Goal: Information Seeking & Learning: Learn about a topic

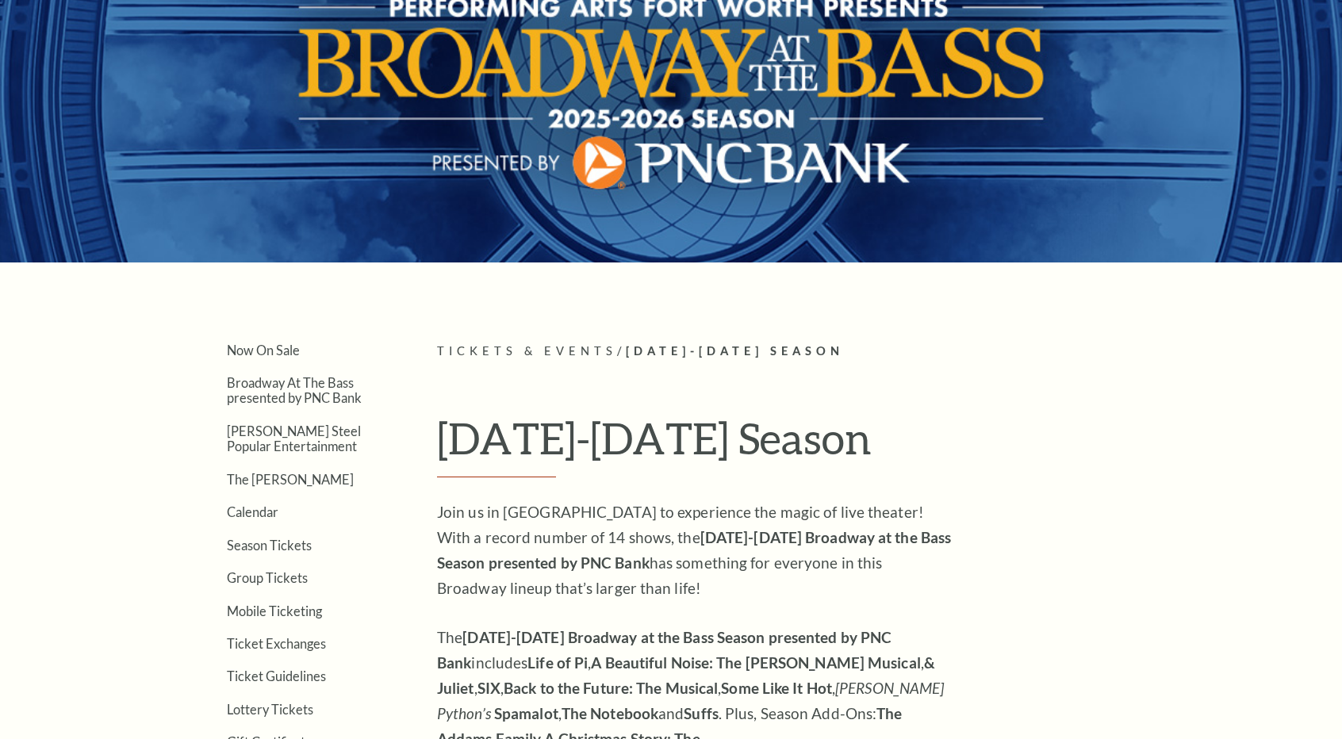
scroll to position [167, 0]
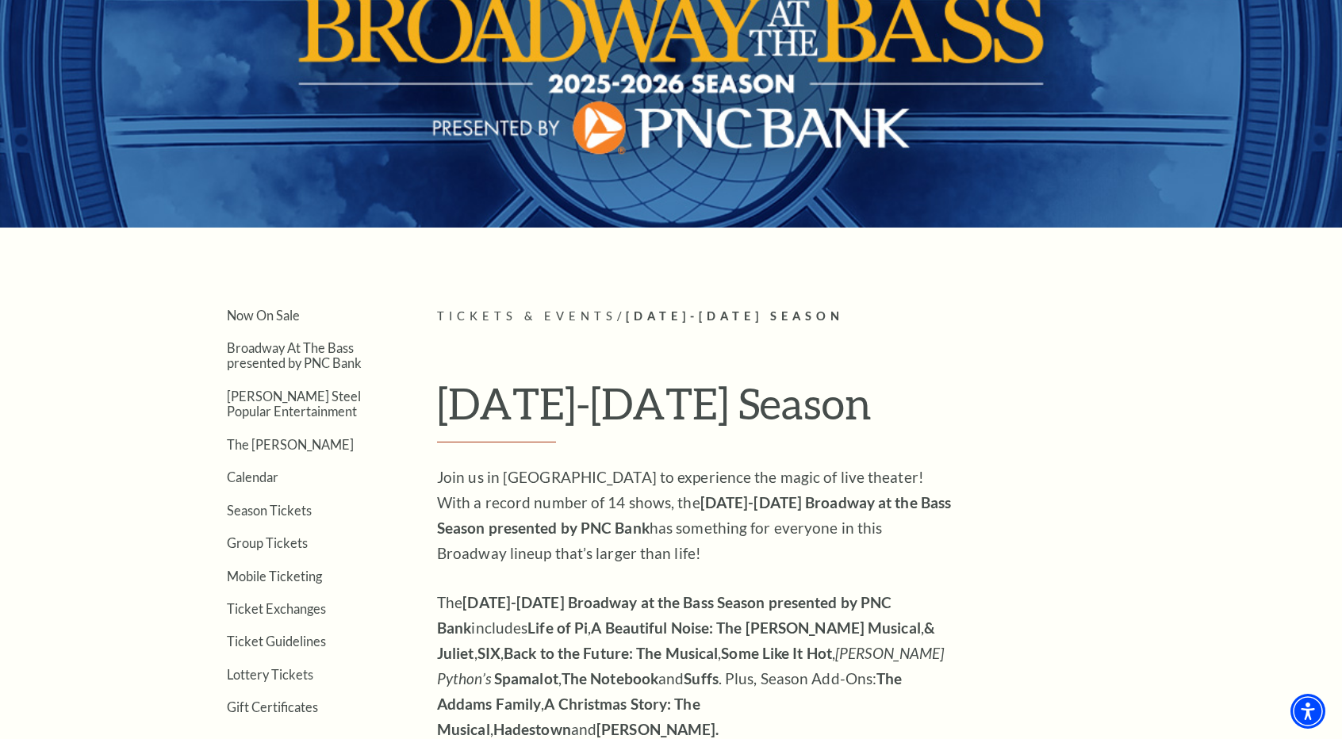
click at [283, 318] on link "Now On Sale" at bounding box center [263, 315] width 73 height 15
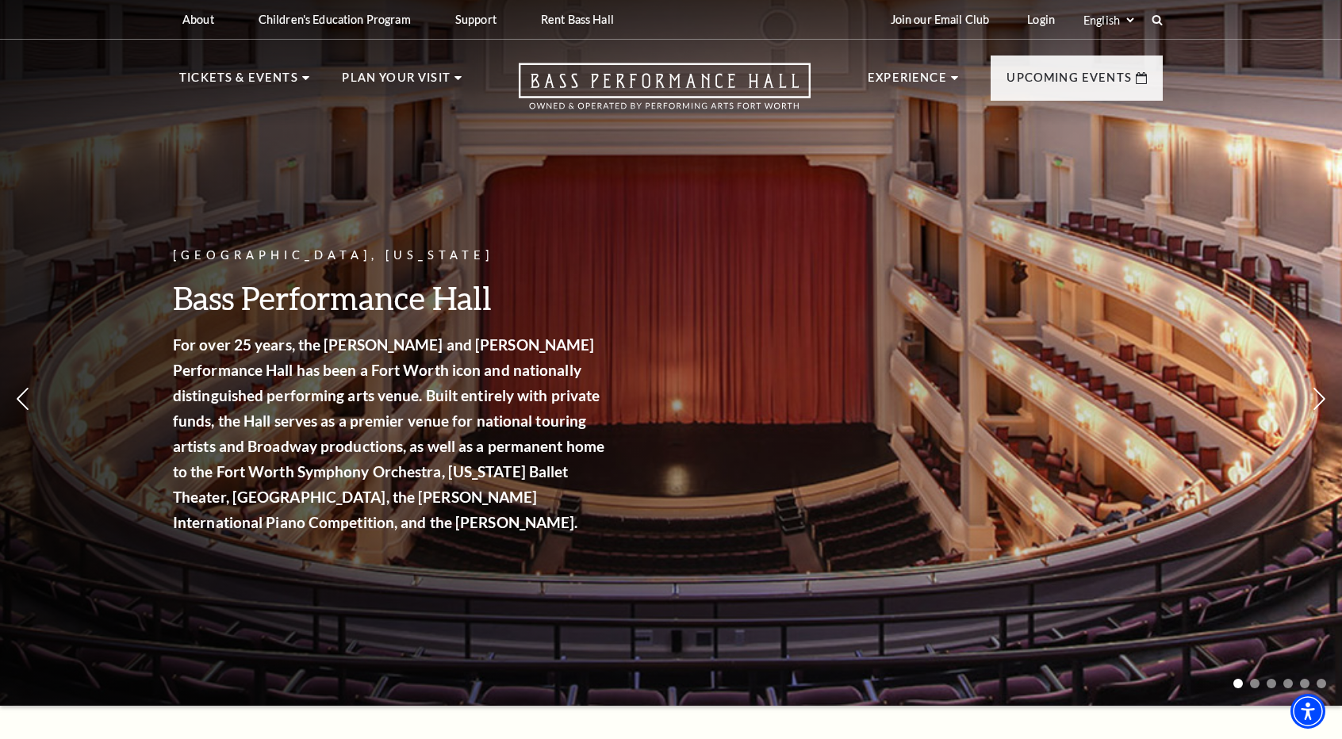
click at [289, 188] on link "Broadway At The Bass presented by PNC Bank" at bounding box center [271, 210] width 156 height 53
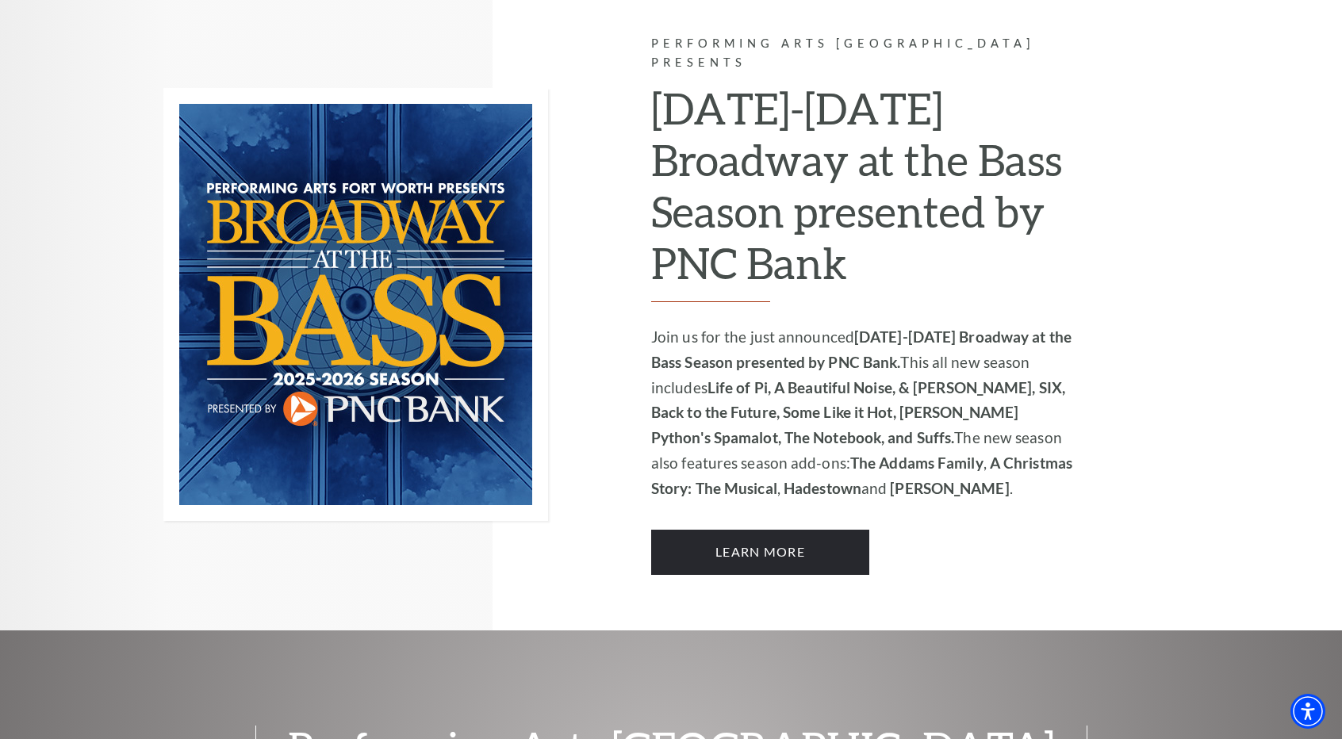
scroll to position [1036, 0]
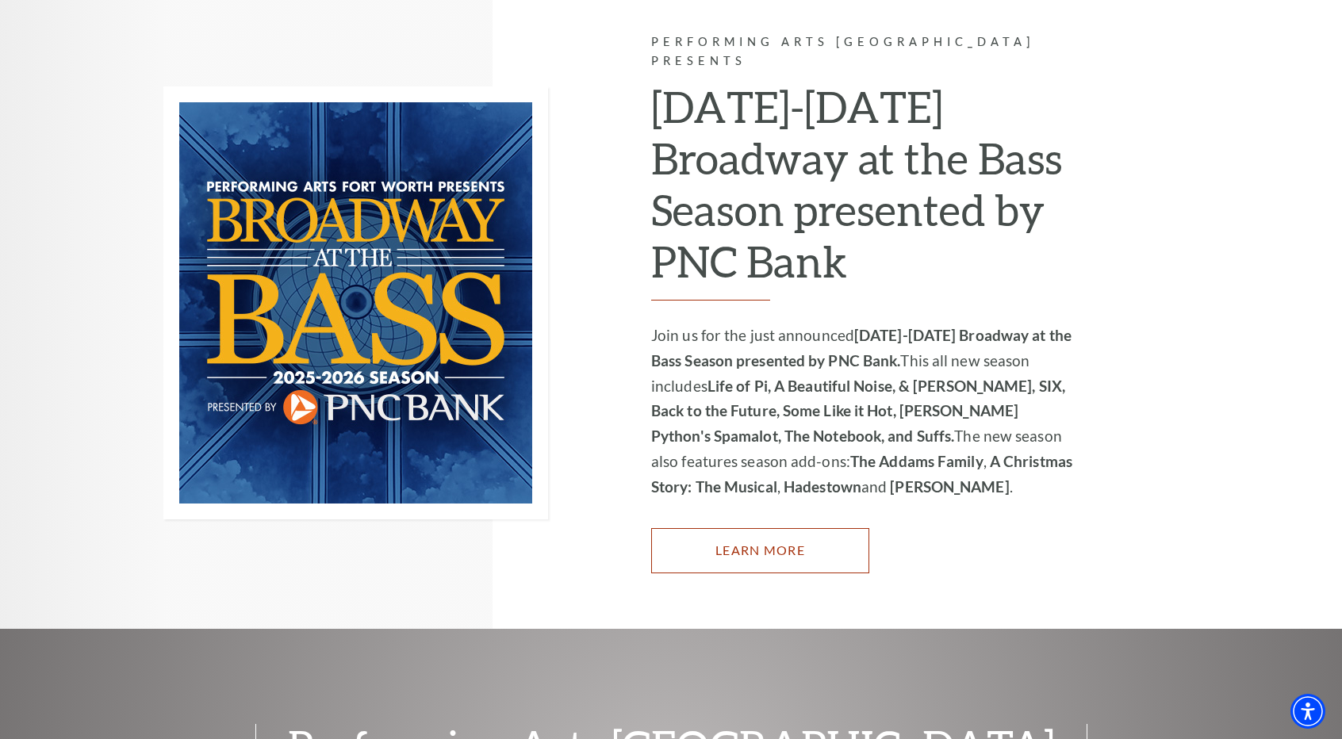
click at [723, 528] on link "Learn More" at bounding box center [760, 550] width 218 height 44
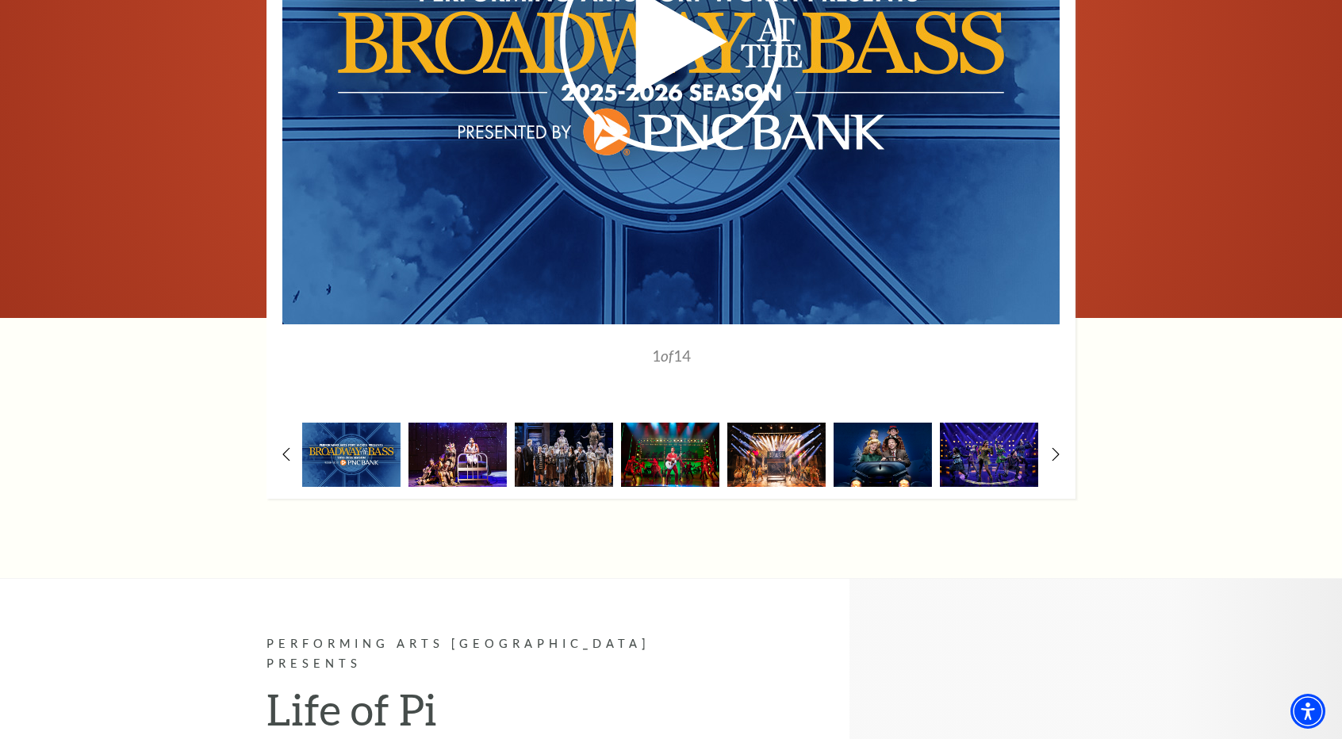
scroll to position [1391, 0]
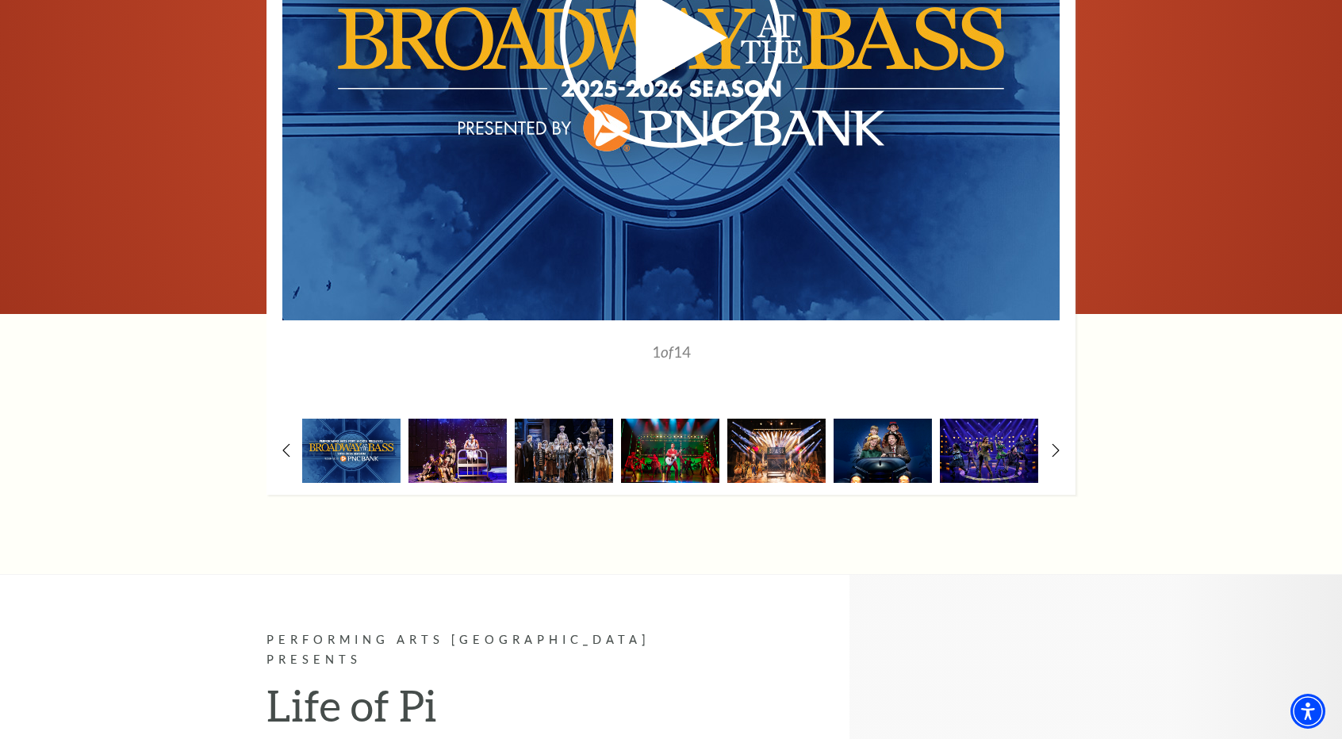
click at [492, 419] on img at bounding box center [458, 451] width 98 height 64
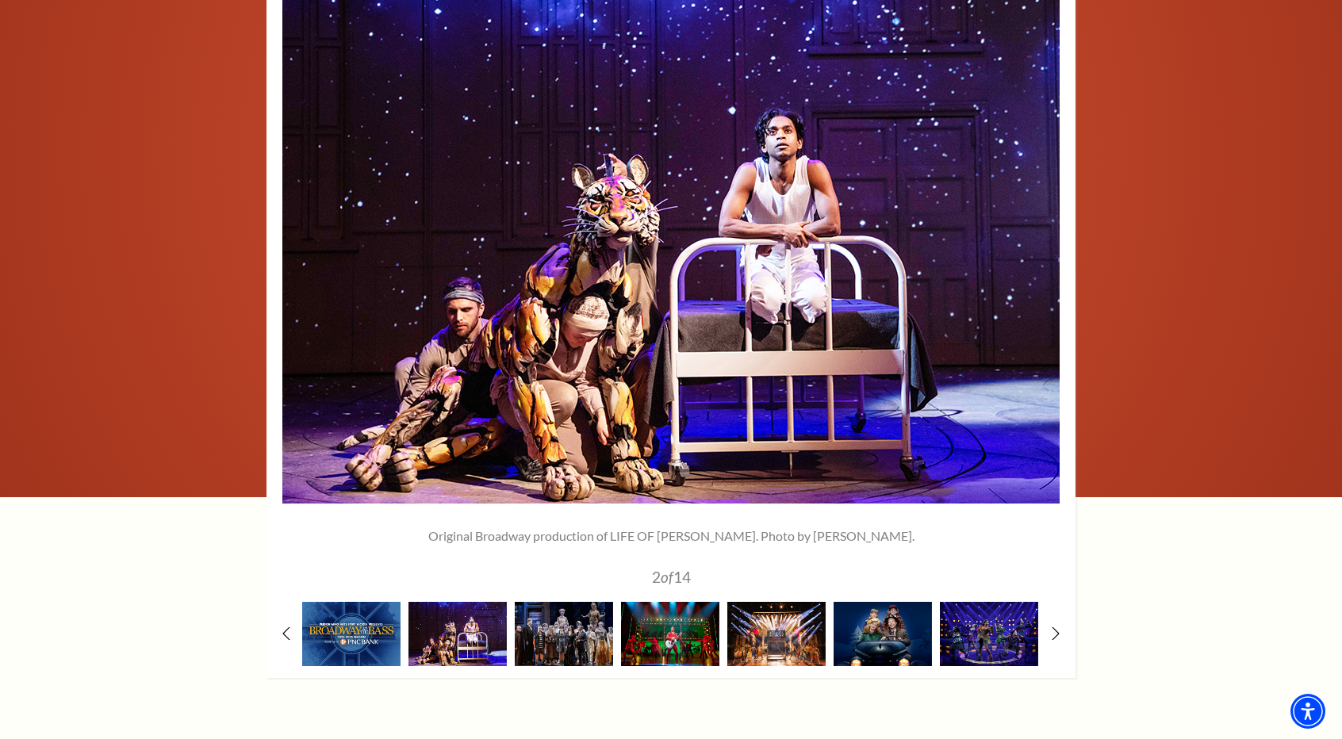
scroll to position [1193, 0]
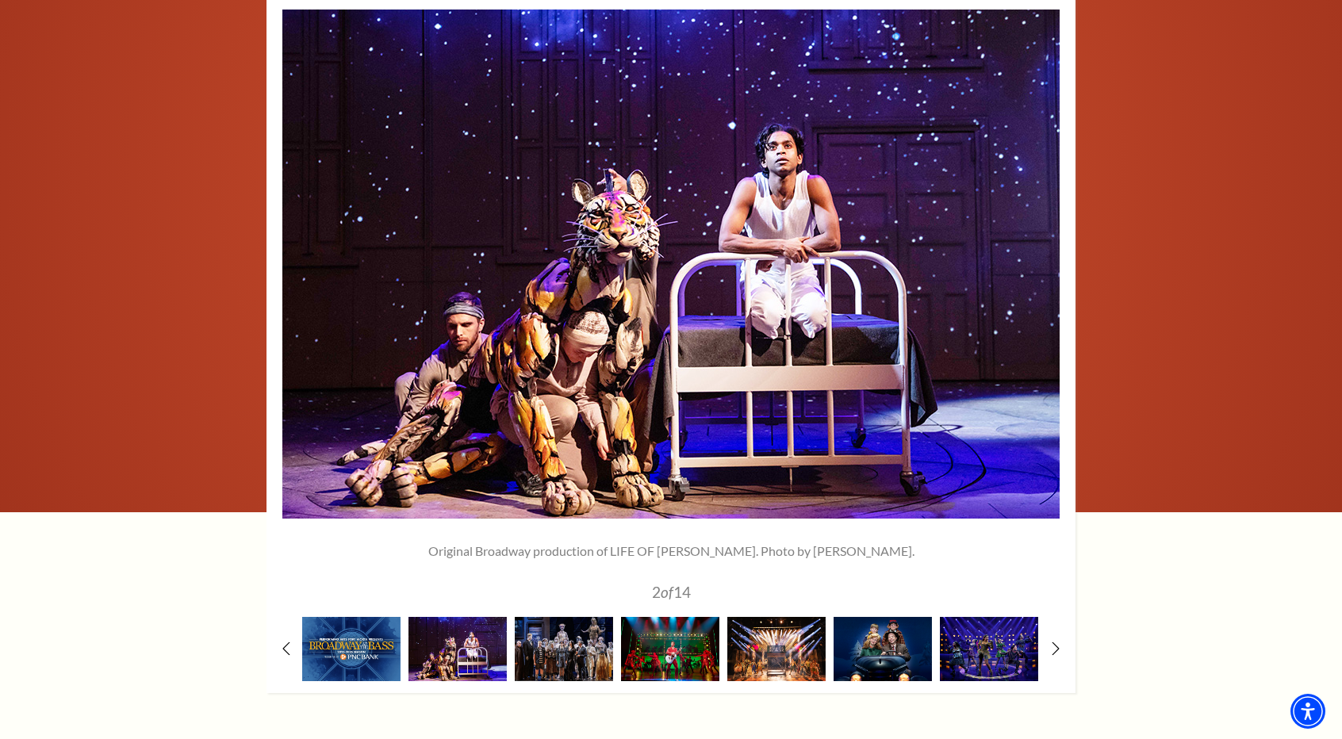
click at [574, 617] on img at bounding box center [564, 649] width 98 height 64
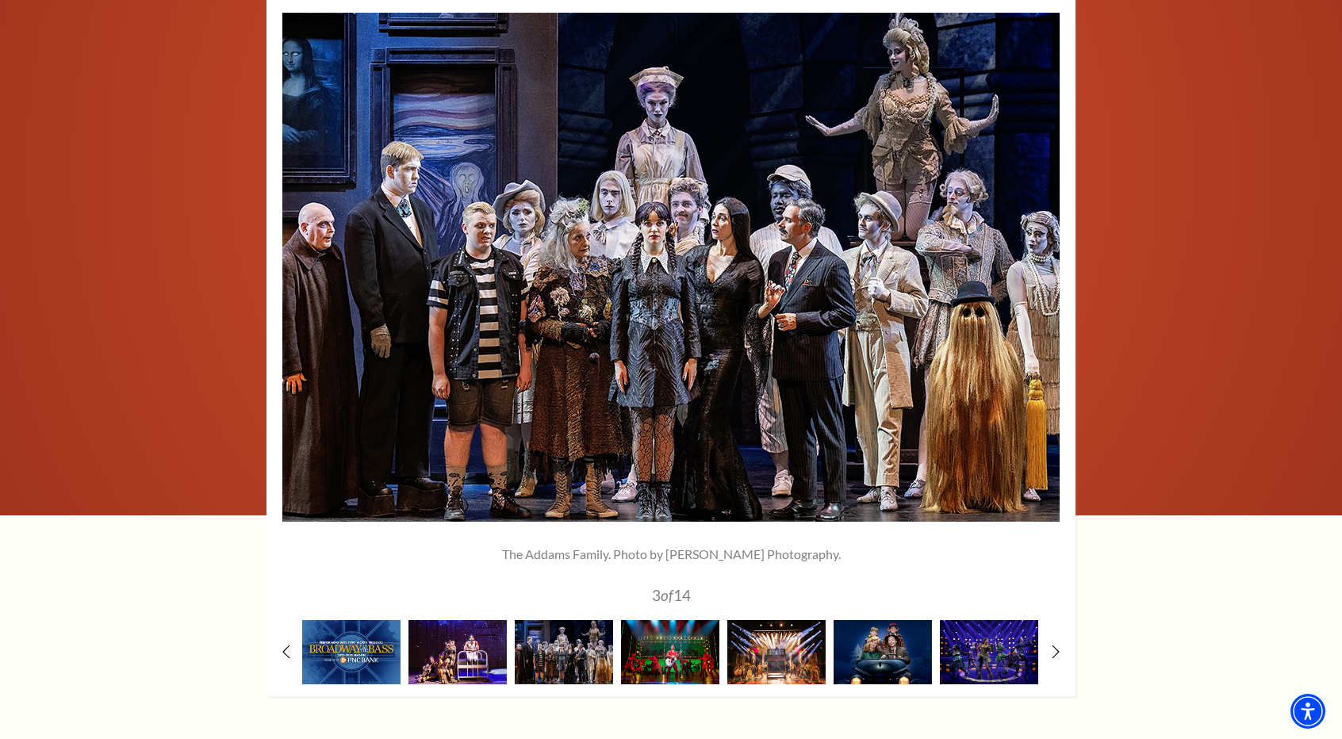
click at [668, 620] on img at bounding box center [670, 652] width 98 height 64
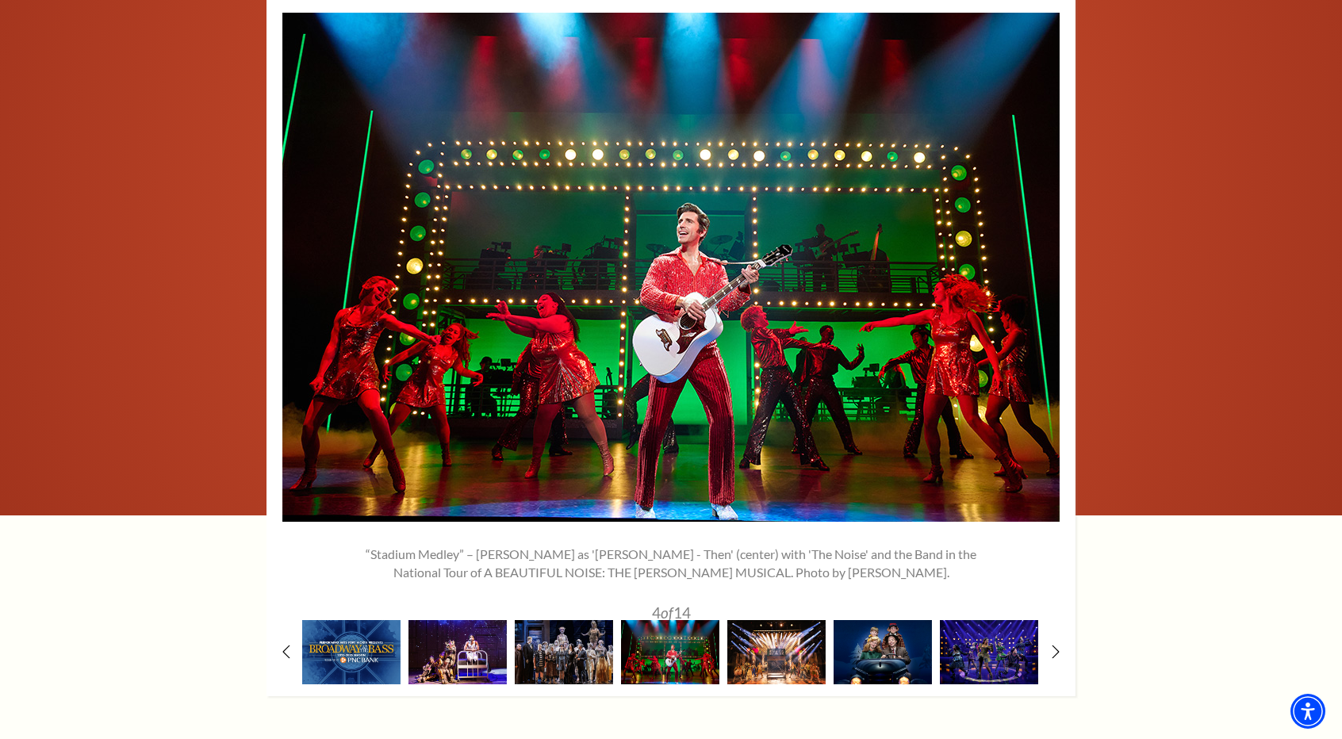
click at [782, 620] on img at bounding box center [776, 652] width 98 height 64
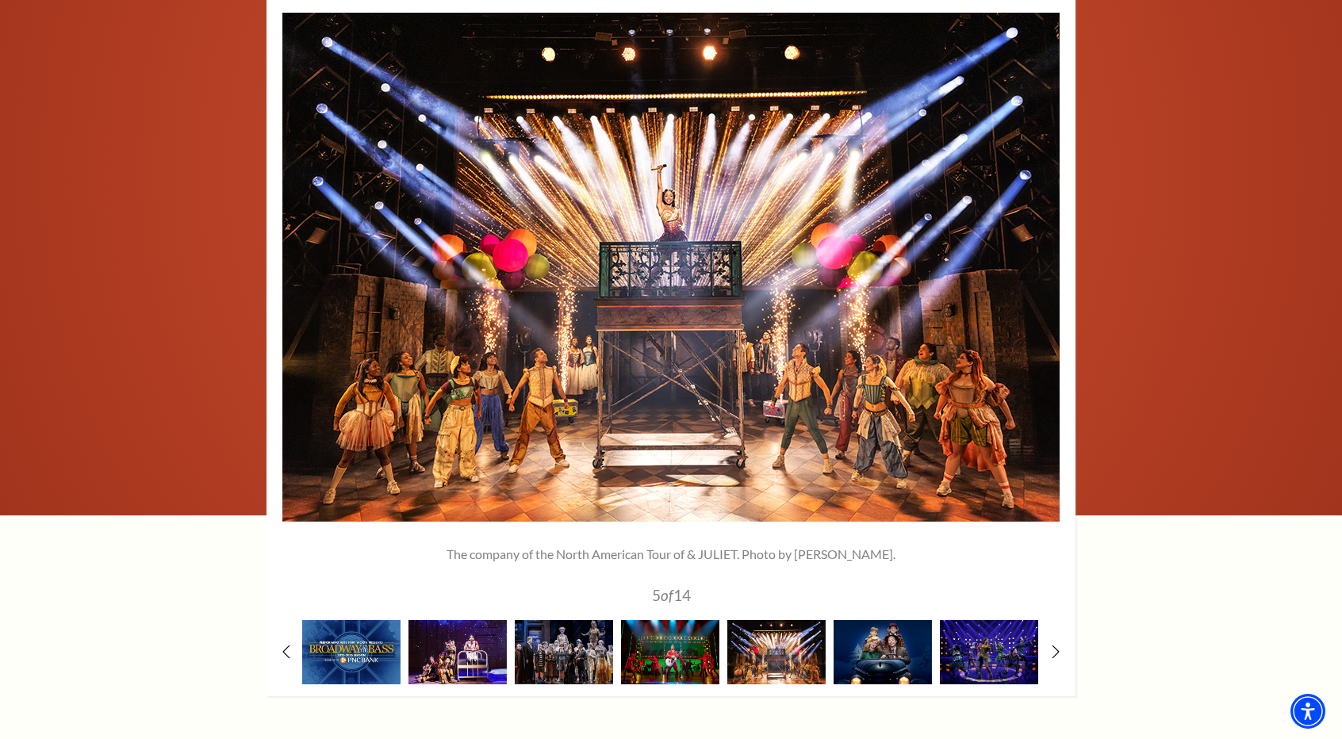
click at [887, 620] on img at bounding box center [883, 652] width 98 height 64
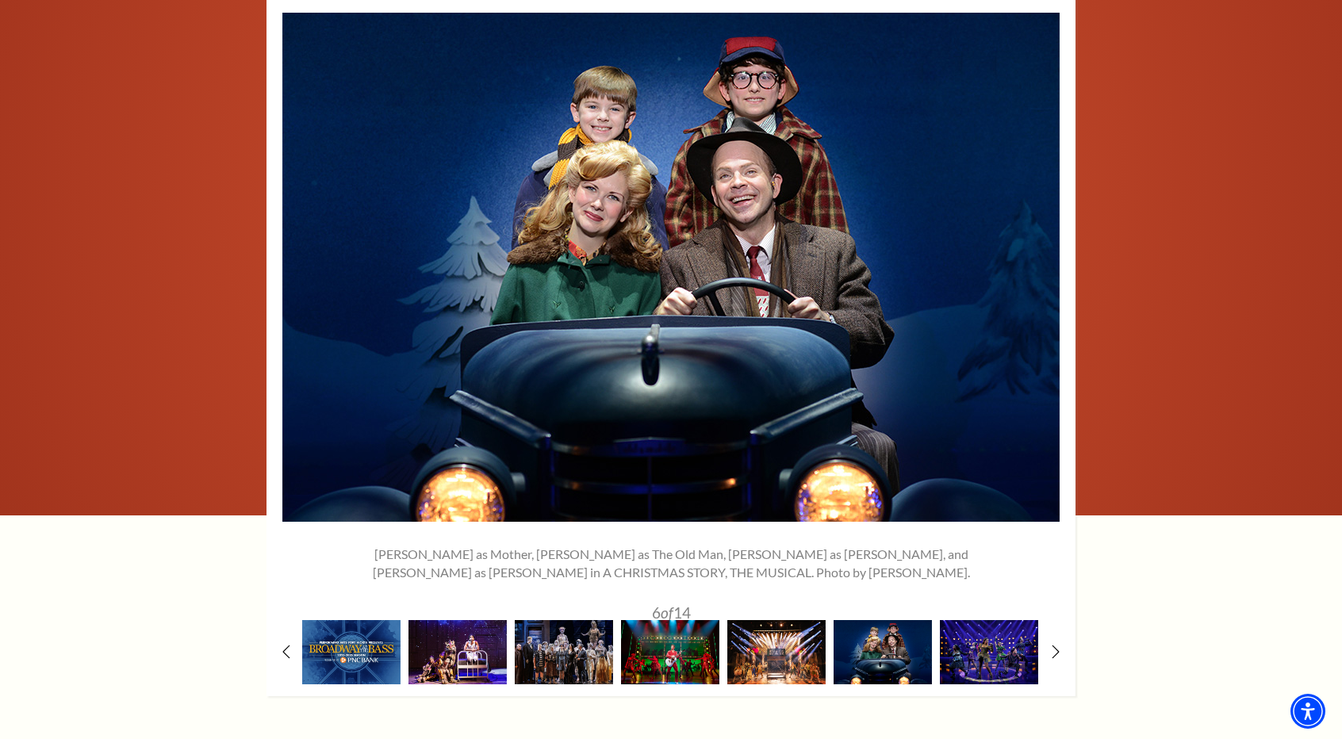
click at [993, 620] on img at bounding box center [989, 652] width 98 height 64
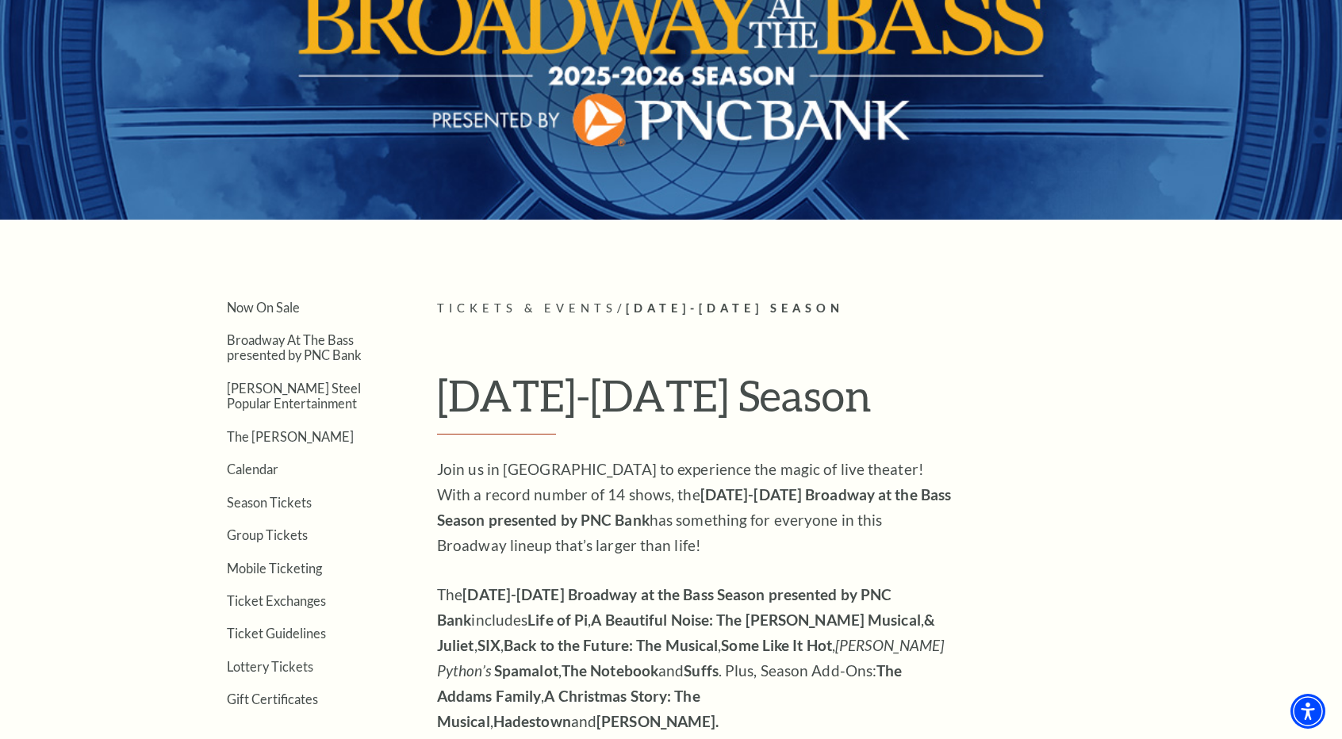
scroll to position [175, 0]
click at [252, 310] on link "Now On Sale" at bounding box center [263, 307] width 73 height 15
